Goal: Obtain resource: Obtain resource

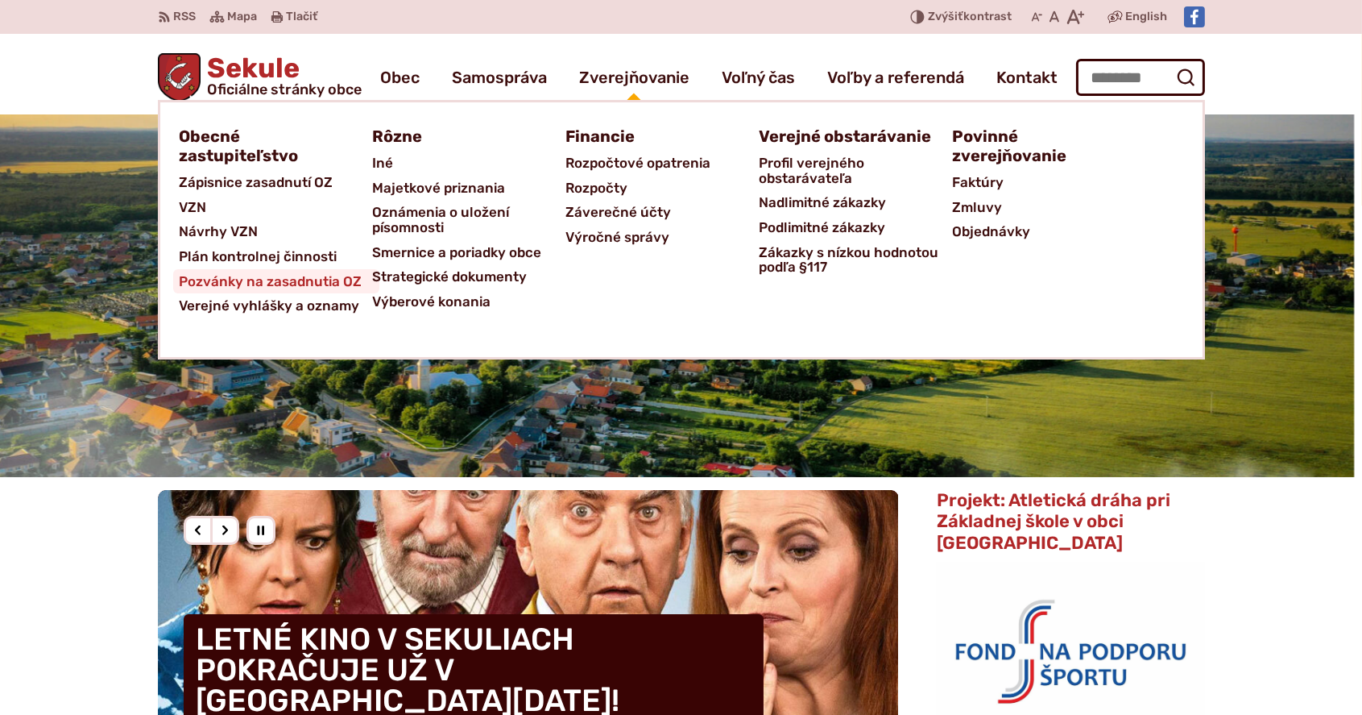
click at [307, 279] on span "Pozvánky na zasadnutia OZ" at bounding box center [271, 281] width 183 height 25
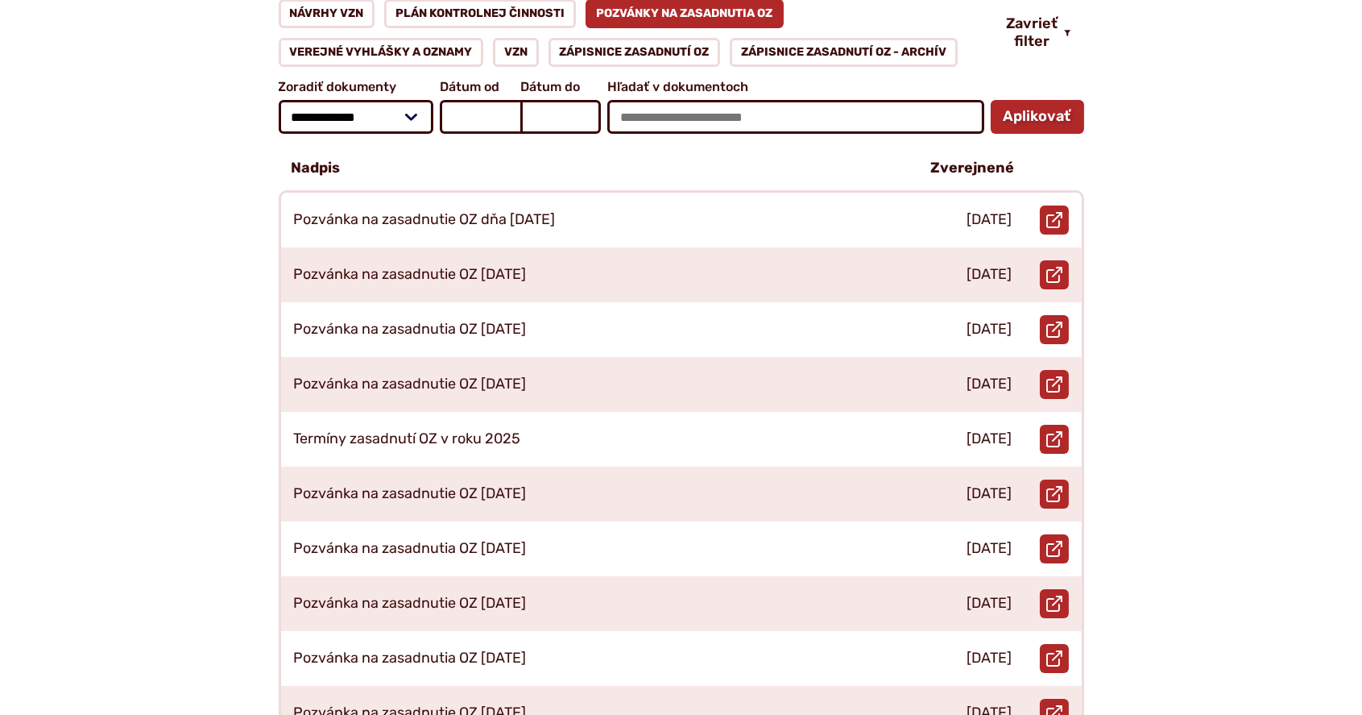
scroll to position [322, 0]
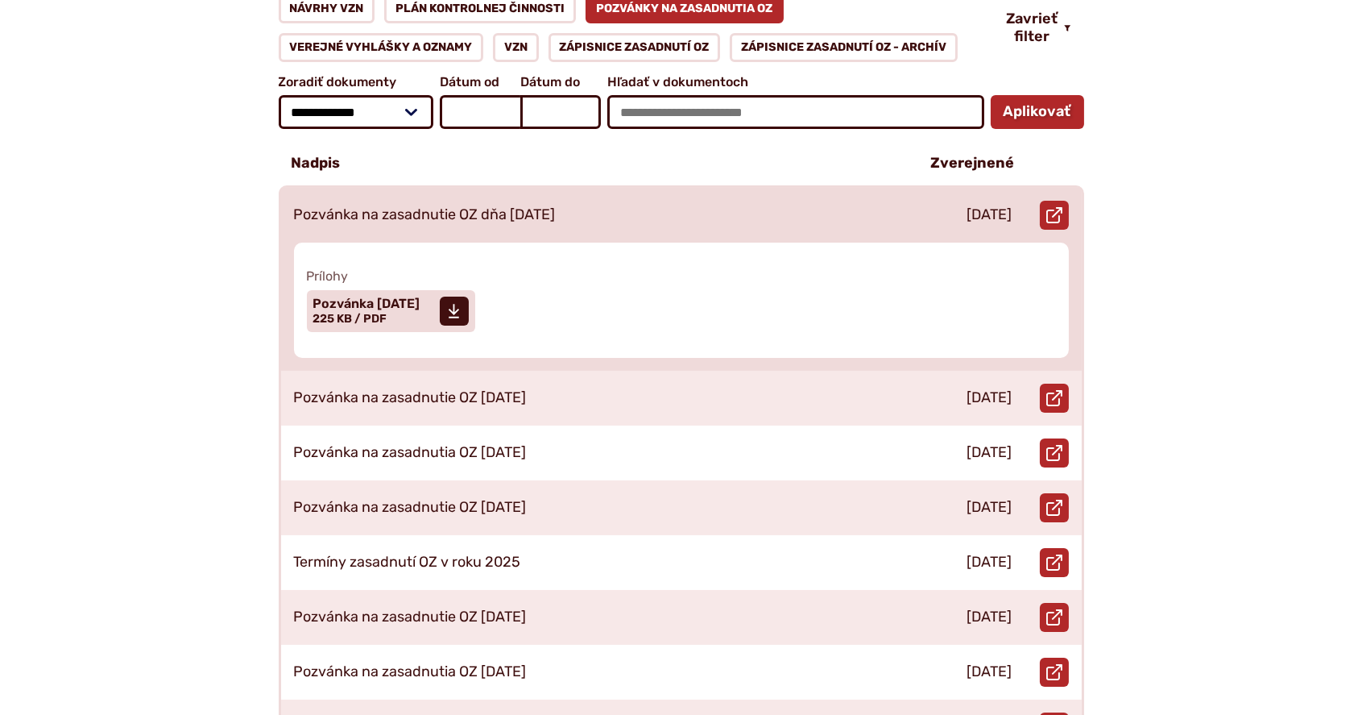
click at [814, 202] on div "Pozvánka na zasadnutie OZ dňa [DATE]" at bounding box center [592, 215] width 623 height 55
click at [397, 295] on span "Pozvánka 24.09.2025 Veľkosť a typ súboru 225 KB / PDF" at bounding box center [366, 311] width 107 height 40
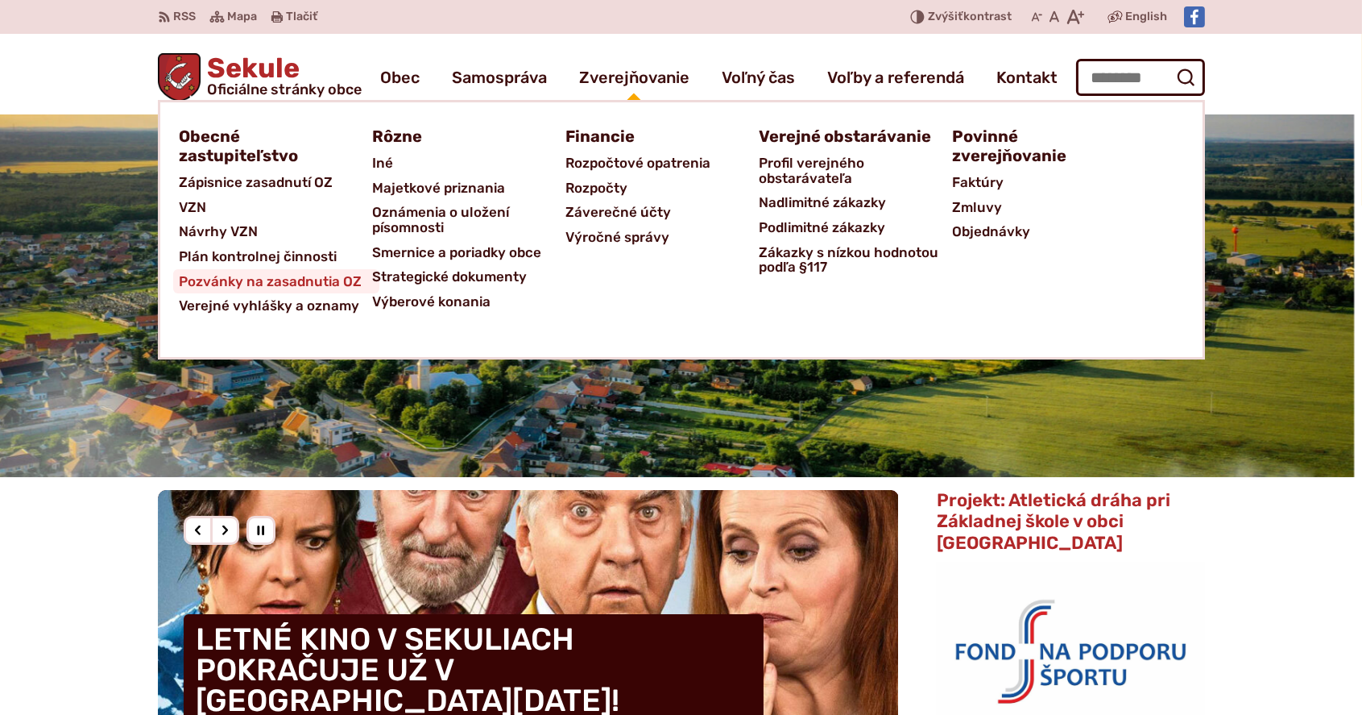
click at [283, 280] on span "Pozvánky na zasadnutia OZ" at bounding box center [271, 281] width 183 height 25
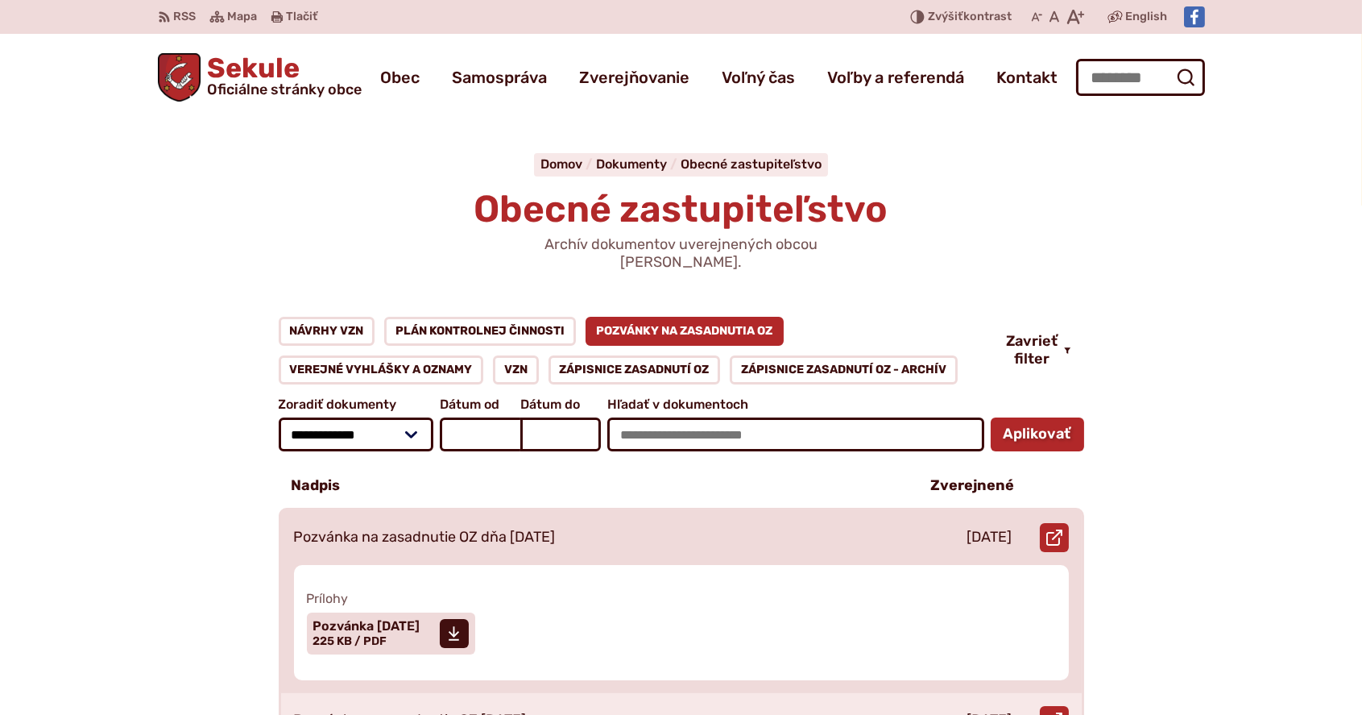
click at [706, 516] on div "Pozvánka na zasadnutie OZ dňa [DATE]" at bounding box center [592, 537] width 623 height 55
click at [416, 619] on span "Pozvánka [DATE]" at bounding box center [366, 625] width 107 height 13
